Goal: Transaction & Acquisition: Obtain resource

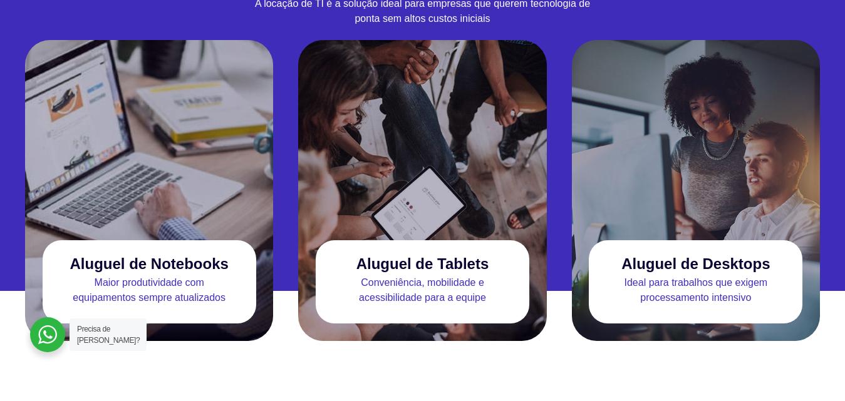
scroll to position [1253, 0]
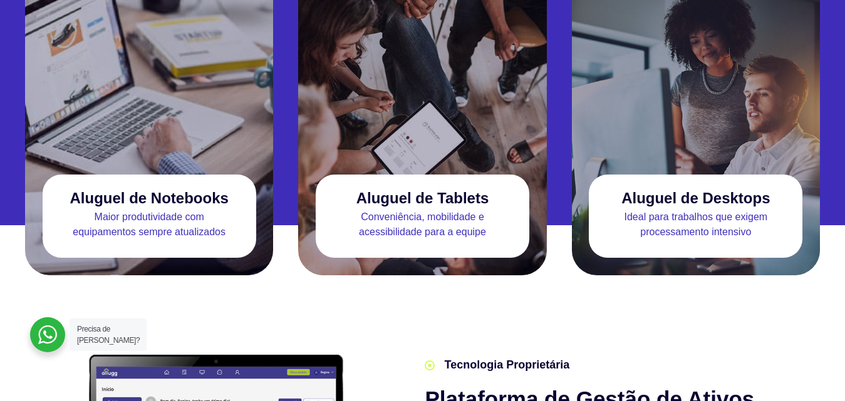
click at [150, 210] on p "Maior produtividade com equipamentos sempre atualizados" at bounding box center [150, 225] width 214 height 30
click at [153, 190] on h3 "Aluguel de Notebooks" at bounding box center [149, 198] width 158 height 17
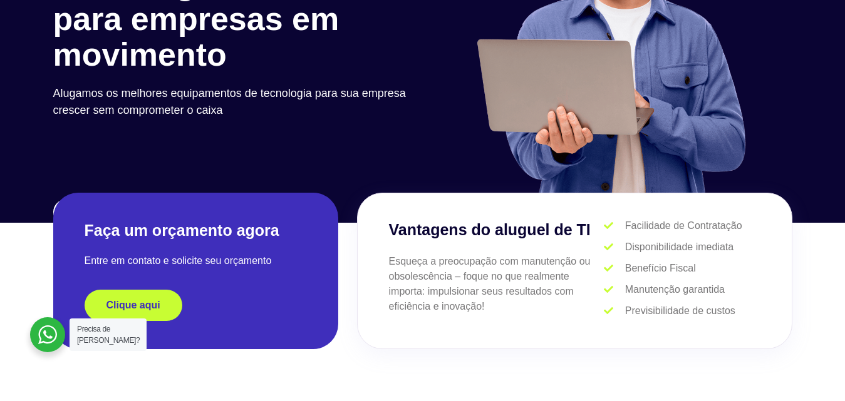
scroll to position [0, 0]
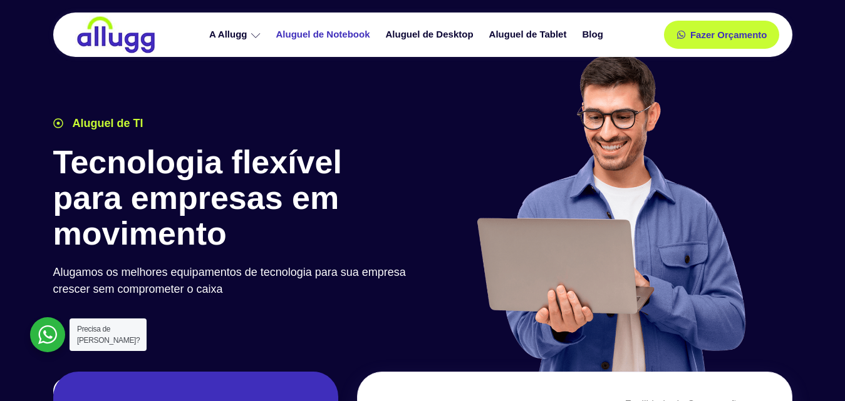
click at [336, 36] on link "Aluguel de Notebook" at bounding box center [325, 35] width 110 height 22
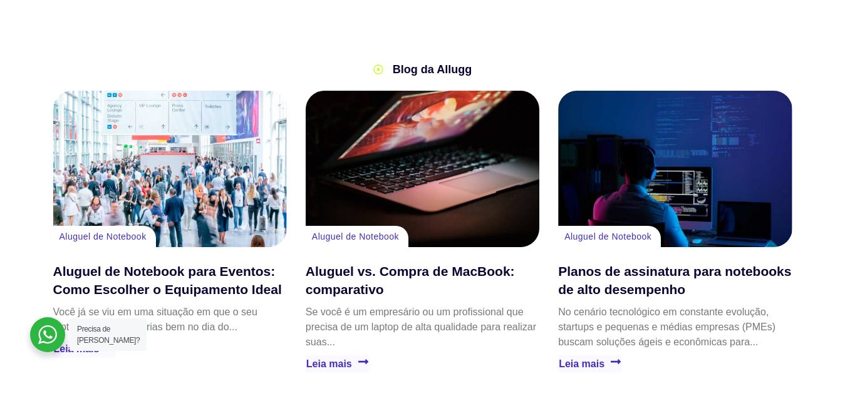
scroll to position [2819, 0]
